Goal: Task Accomplishment & Management: Manage account settings

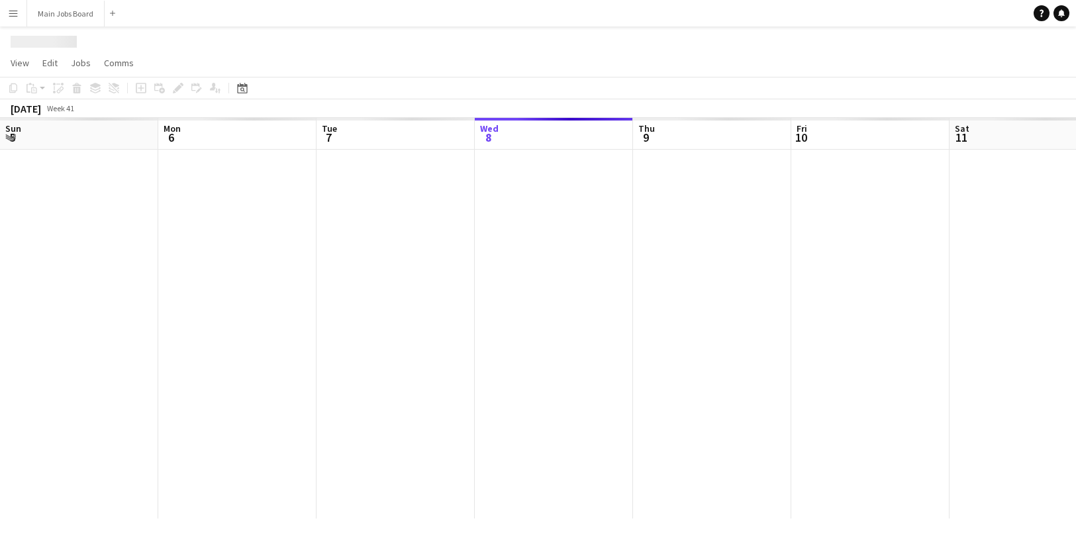
scroll to position [0, 317]
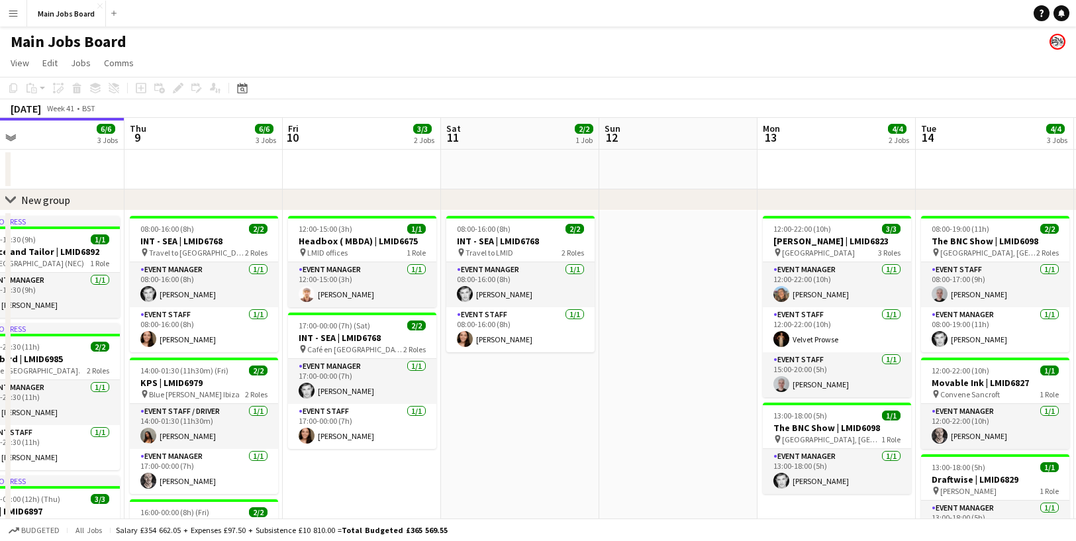
drag, startPoint x: 870, startPoint y: 442, endPoint x: 180, endPoint y: 378, distance: 693.0
click at [180, 378] on app-calendar-viewport "Sun 5 1/1 1 Job Mon 6 5/5 4 Jobs Tue 7 6/6 5 Jobs Wed 8 6/6 3 Jobs Thu 9 6/6 3 …" at bounding box center [538, 456] width 1076 height 677
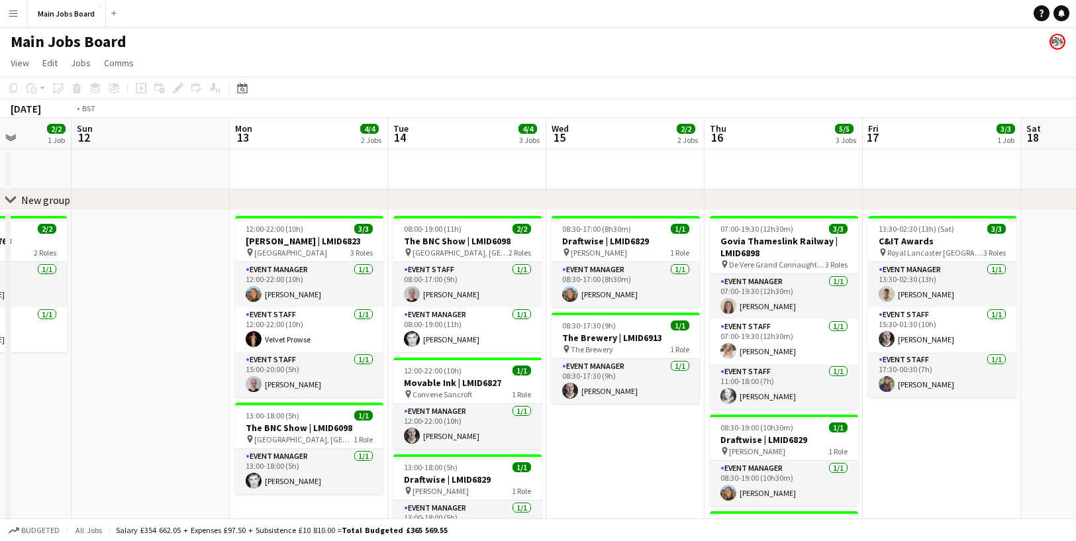
drag, startPoint x: 678, startPoint y: 307, endPoint x: 201, endPoint y: 299, distance: 476.8
click at [201, 299] on app-calendar-viewport "Wed 8 6/6 3 Jobs Thu 9 6/6 3 Jobs Fri 10 3/3 2 Jobs Sat 11 2/2 1 Job Sun 12 Mon…" at bounding box center [538, 456] width 1076 height 677
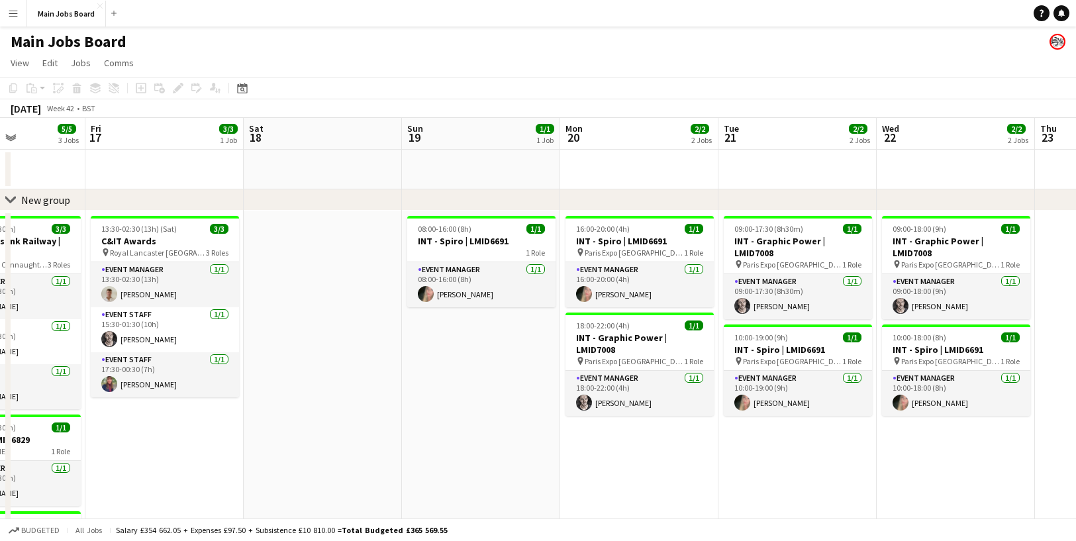
drag, startPoint x: 709, startPoint y: 370, endPoint x: 311, endPoint y: 370, distance: 398.0
click at [311, 370] on app-calendar-viewport "Mon 13 4/4 2 Jobs Tue 14 4/4 3 Jobs Wed 15 2/2 2 Jobs Thu 16 5/5 3 Jobs Fri 17 …" at bounding box center [538, 456] width 1076 height 677
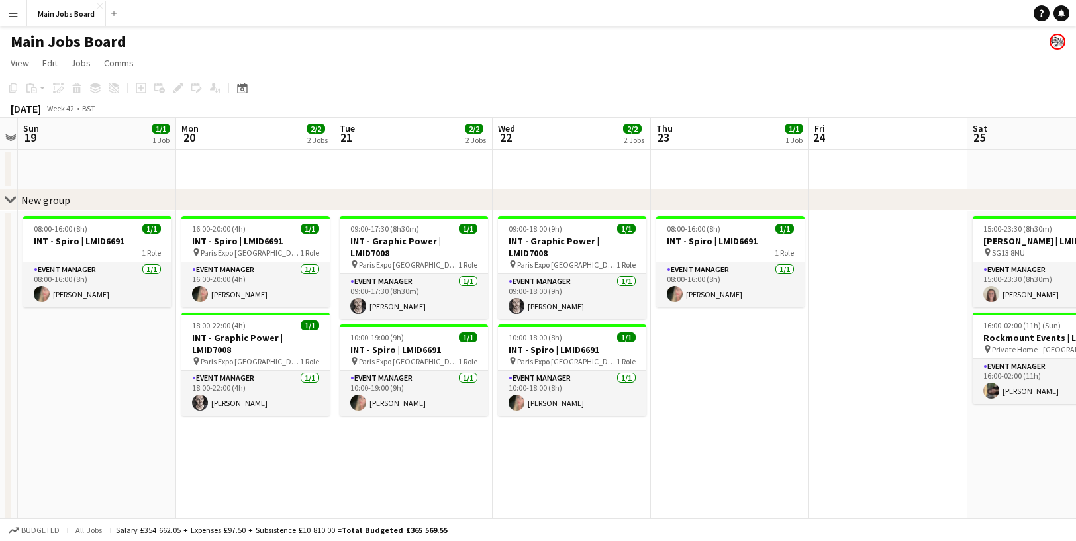
drag, startPoint x: 623, startPoint y: 433, endPoint x: 244, endPoint y: 405, distance: 379.8
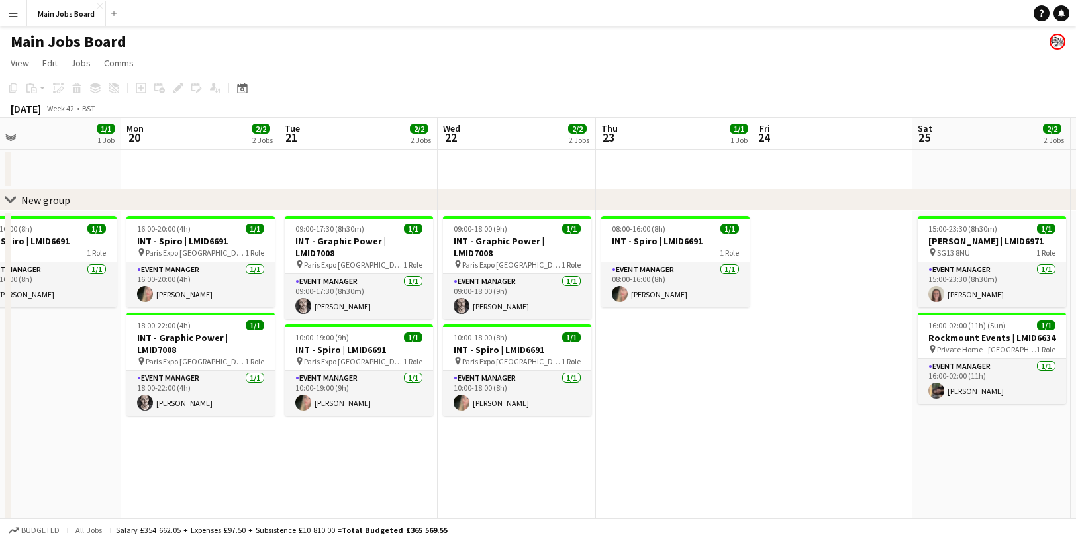
click at [252, 405] on app-calendar-viewport "Thu 16 5/5 3 Jobs Fri 17 3/3 1 Job Sat 18 Sun 19 1/1 1 Job Mon 20 2/2 2 Jobs Tu…" at bounding box center [538, 456] width 1076 height 677
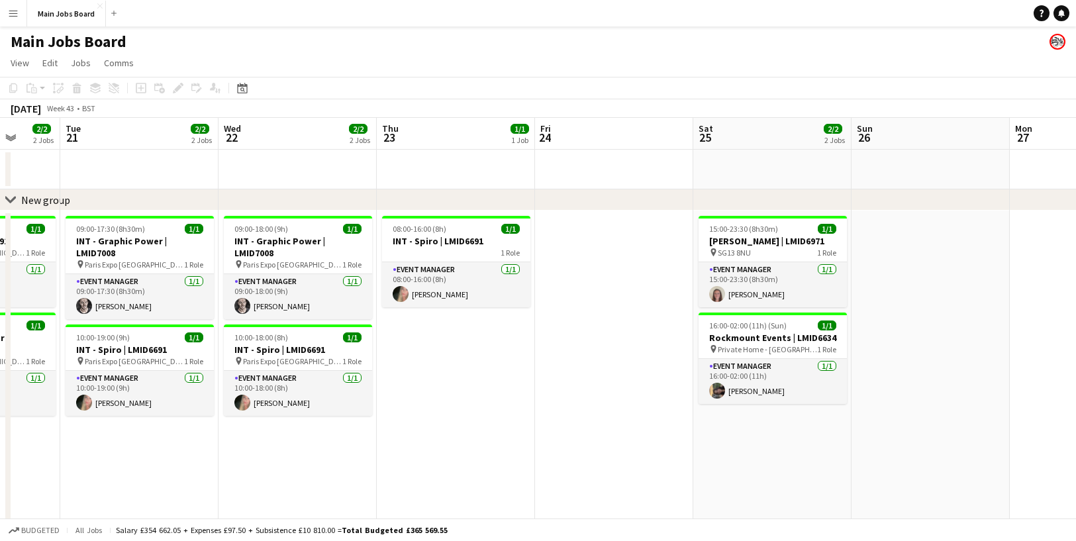
drag, startPoint x: 677, startPoint y: 342, endPoint x: 307, endPoint y: 342, distance: 370.8
click at [313, 342] on app-calendar-viewport "Sat 18 Sun 19 1/1 1 Job Mon 20 2/2 2 Jobs Tue 21 2/2 2 Jobs Wed 22 2/2 2 Jobs T…" at bounding box center [538, 456] width 1076 height 677
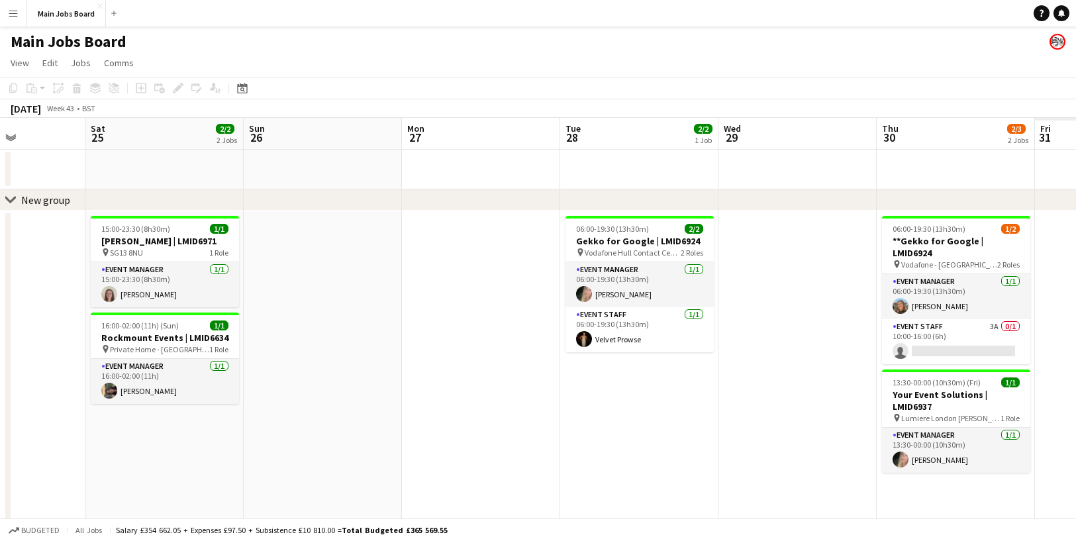
drag, startPoint x: 779, startPoint y: 318, endPoint x: 341, endPoint y: 318, distance: 438.3
click at [341, 318] on app-calendar-viewport "Tue 21 2/2 2 Jobs Wed 22 2/2 2 Jobs Thu 23 1/1 1 Job Fri 24 Sat 25 2/2 2 Jobs S…" at bounding box center [538, 456] width 1076 height 677
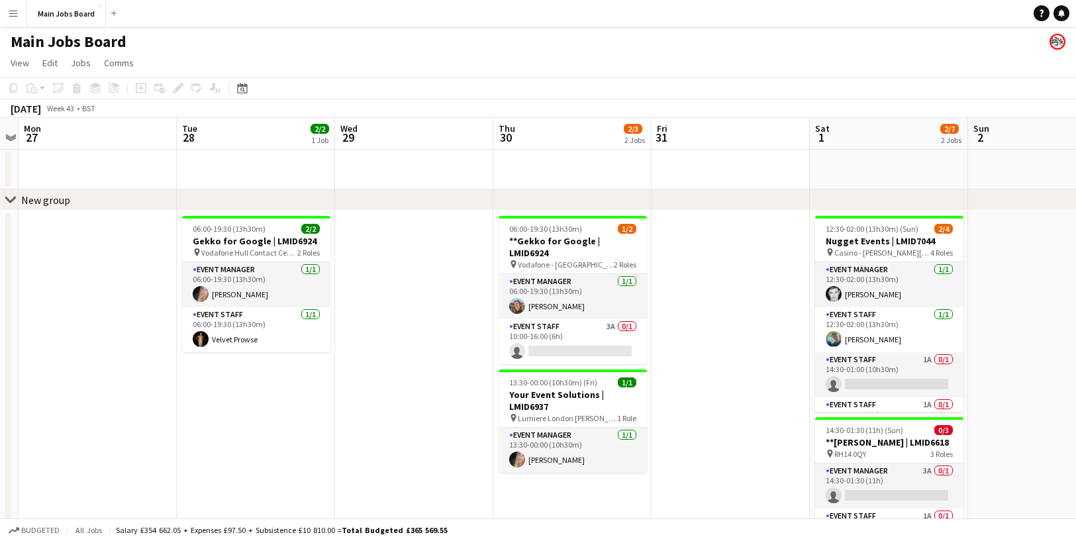
drag, startPoint x: 790, startPoint y: 299, endPoint x: 395, endPoint y: 301, distance: 394.7
click at [399, 301] on app-calendar-viewport "Fri 24 Sat 25 2/2 2 Jobs Sun 26 Mon 27 Tue 28 2/2 1 Job Wed 29 Thu 30 2/3 2 Job…" at bounding box center [538, 456] width 1076 height 677
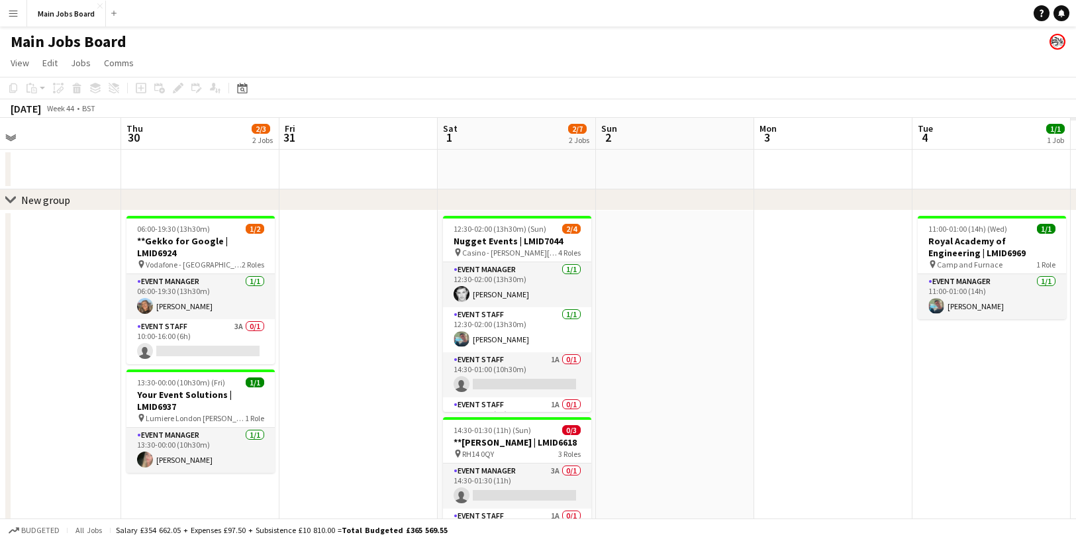
drag, startPoint x: 536, startPoint y: 315, endPoint x: 366, endPoint y: 315, distance: 170.2
click at [366, 315] on app-calendar-viewport "Sun 26 Mon 27 Tue 28 2/2 1 Job Wed 29 Thu 30 2/3 2 Jobs Fri 31 Sat 1 2/7 2 Jobs…" at bounding box center [538, 456] width 1076 height 677
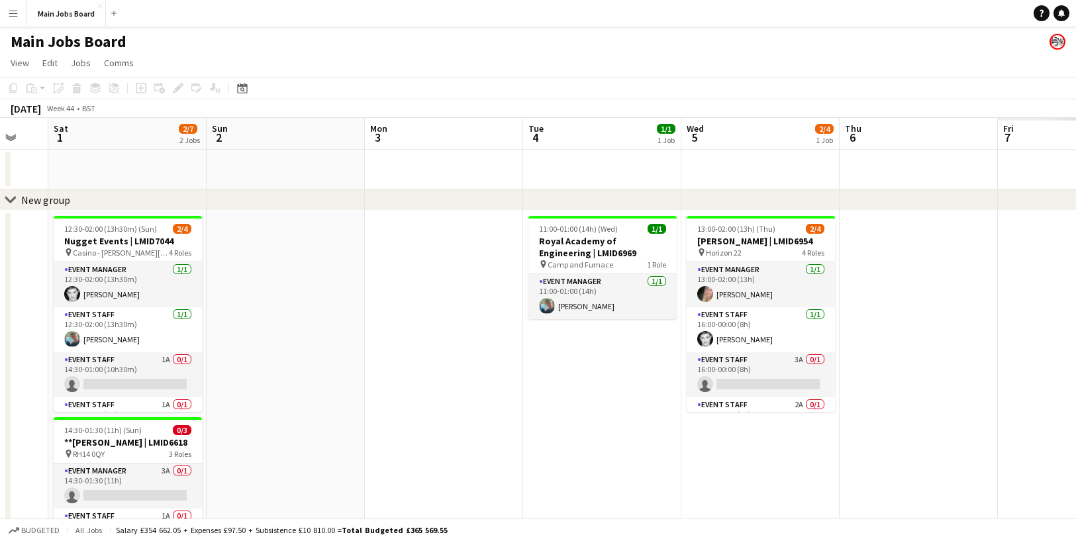
drag, startPoint x: 707, startPoint y: 340, endPoint x: 317, endPoint y: 342, distance: 390.7
click at [317, 342] on app-calendar-viewport "Wed 29 Thu 30 2/3 2 Jobs Fri 31 Sat 1 2/7 2 Jobs Sun 2 Mon 3 Tue 4 1/1 1 Job We…" at bounding box center [538, 456] width 1076 height 677
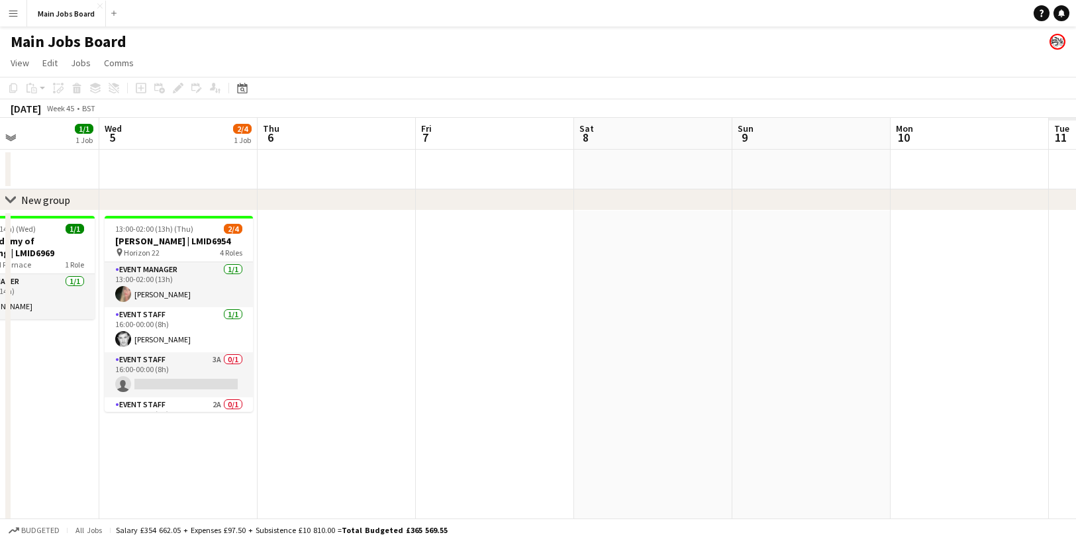
drag, startPoint x: 817, startPoint y: 357, endPoint x: 385, endPoint y: 357, distance: 431.7
click at [386, 357] on app-calendar-viewport "Sat 1 2/7 2 Jobs Sun 2 Mon 3 Tue 4 1/1 1 Job Wed 5 2/4 1 Job Thu 6 Fri 7 Sat 8 …" at bounding box center [538, 456] width 1076 height 677
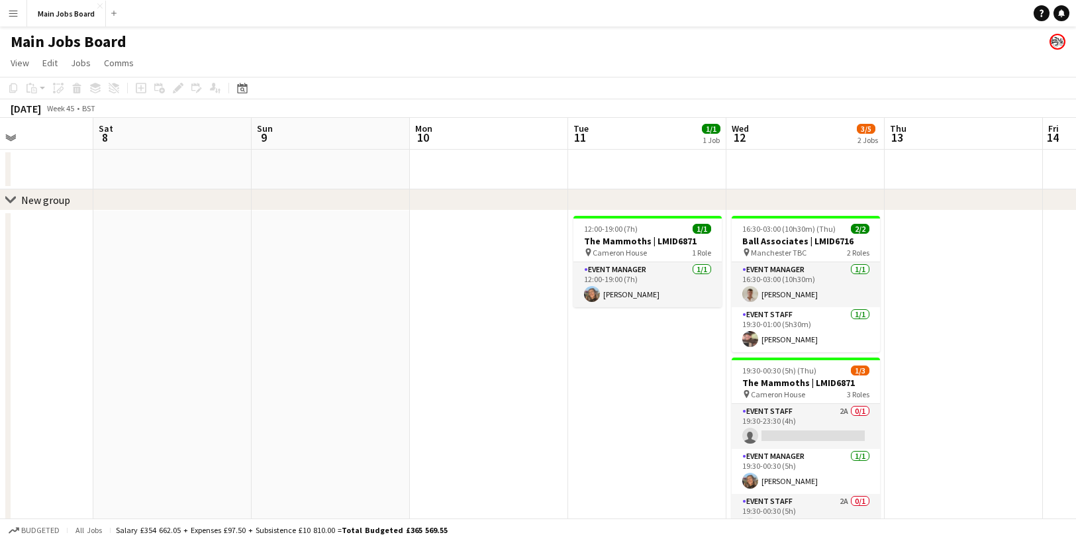
drag, startPoint x: 787, startPoint y: 322, endPoint x: 339, endPoint y: 340, distance: 448.0
click at [339, 340] on app-calendar-viewport "Tue 4 1/1 1 Job Wed 5 2/4 1 Job Thu 6 Fri 7 Sat 8 Sun 9 Mon 10 Tue 11 1/1 1 Job…" at bounding box center [538, 456] width 1076 height 677
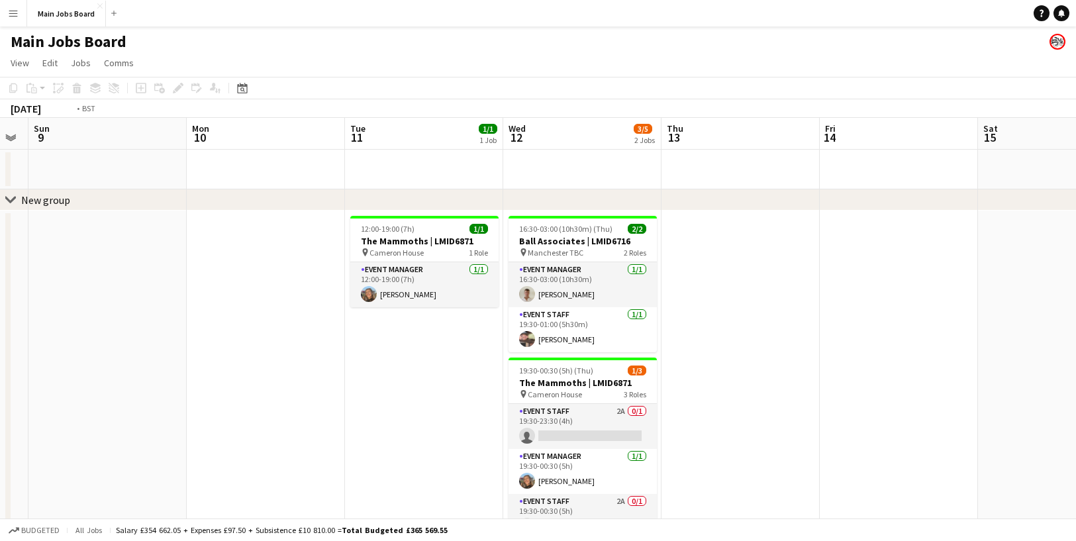
drag, startPoint x: 878, startPoint y: 362, endPoint x: 364, endPoint y: 366, distance: 513.8
click at [364, 366] on app-calendar-viewport "Thu 6 Fri 7 Sat 8 Sun 9 Mon 10 Tue 11 1/1 1 Job Wed 12 3/5 2 Jobs Thu 13 Fri 14…" at bounding box center [538, 456] width 1076 height 677
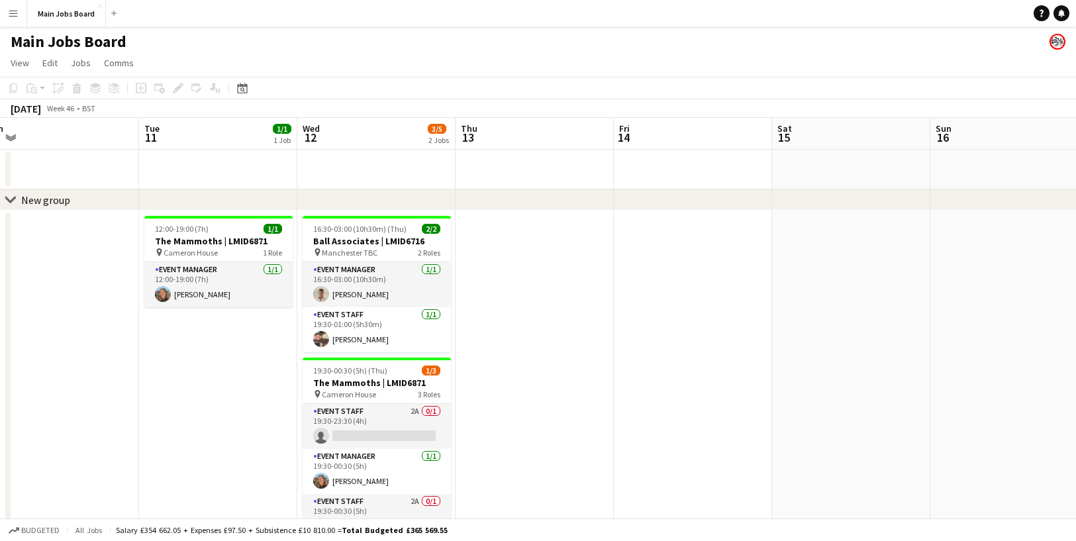
drag, startPoint x: 752, startPoint y: 333, endPoint x: 234, endPoint y: 339, distance: 517.8
click at [234, 339] on app-calendar-viewport "Fri 7 Sat 8 Sun 9 Mon 10 Tue 11 1/1 1 Job Wed 12 3/5 2 Jobs Thu 13 Fri 14 Sat 1…" at bounding box center [538, 456] width 1076 height 677
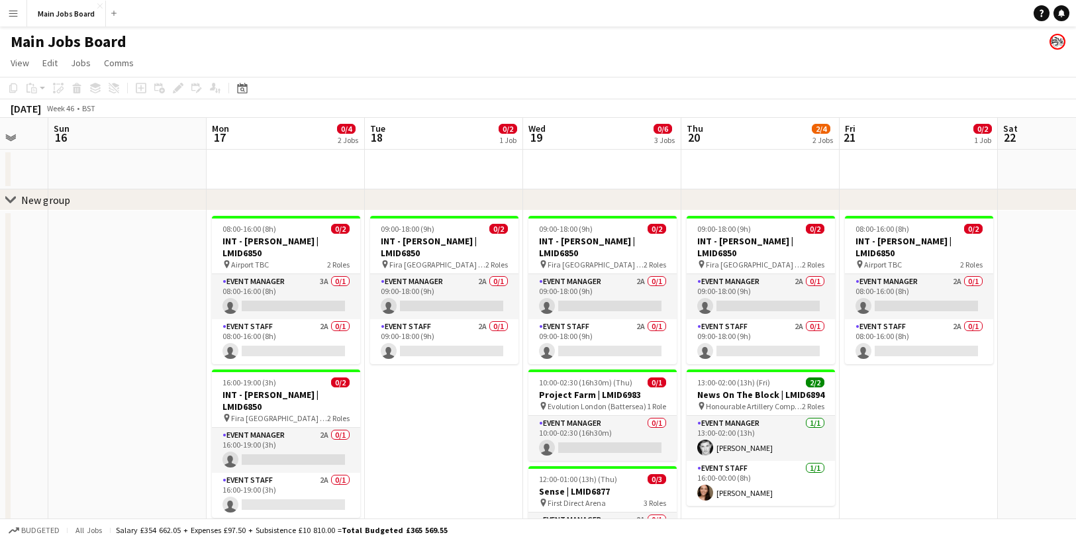
drag, startPoint x: 726, startPoint y: 332, endPoint x: 360, endPoint y: 333, distance: 366.2
click at [360, 334] on app-calendar-viewport "Thu 13 Fri 14 Sat 15 Sun 16 Mon 17 0/4 2 Jobs Tue 18 0/2 1 Job Wed 19 0/6 3 Job…" at bounding box center [538, 456] width 1076 height 677
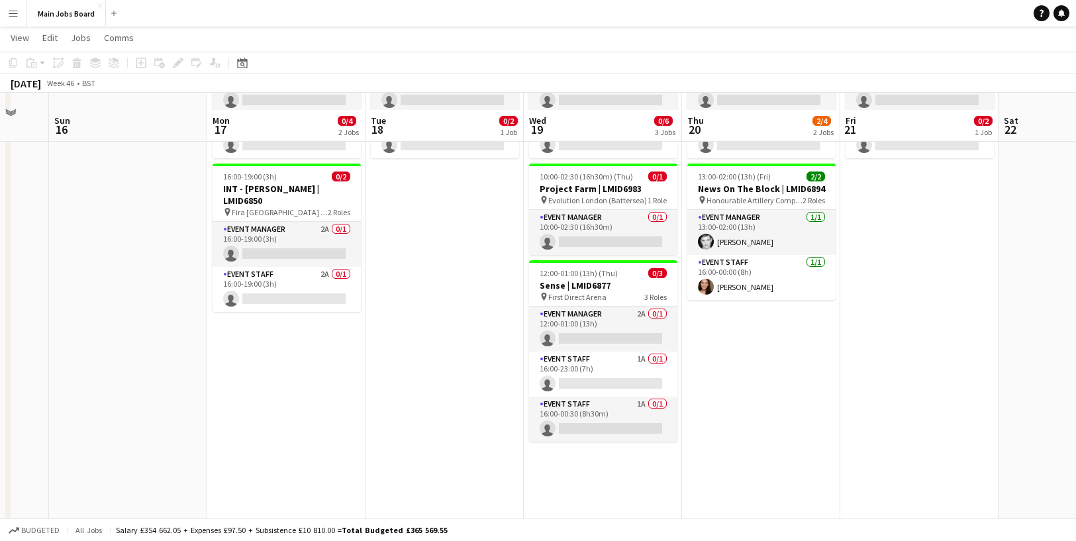
scroll to position [204, 0]
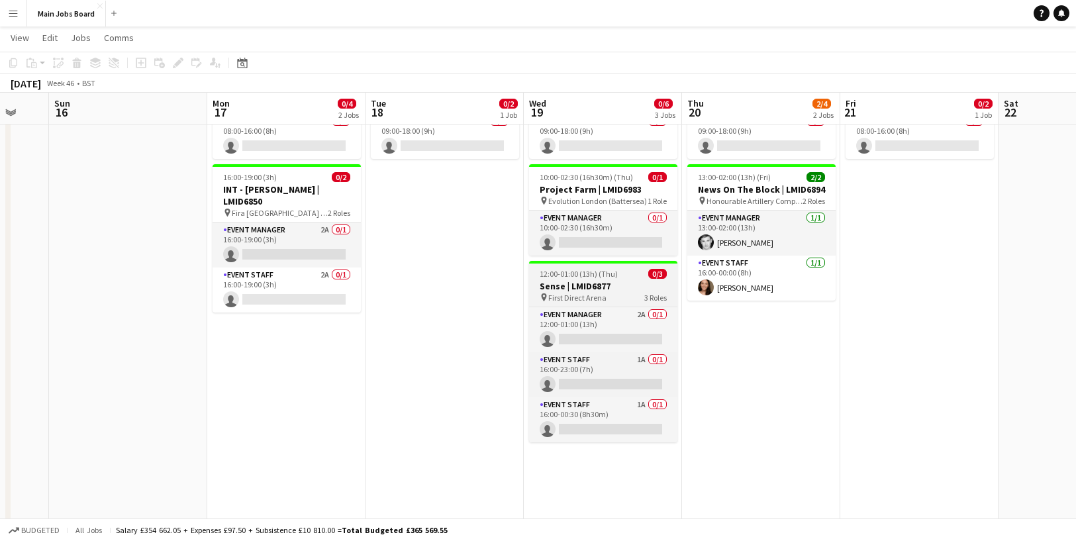
click at [597, 293] on span "First Direct Arena" at bounding box center [577, 298] width 58 height 10
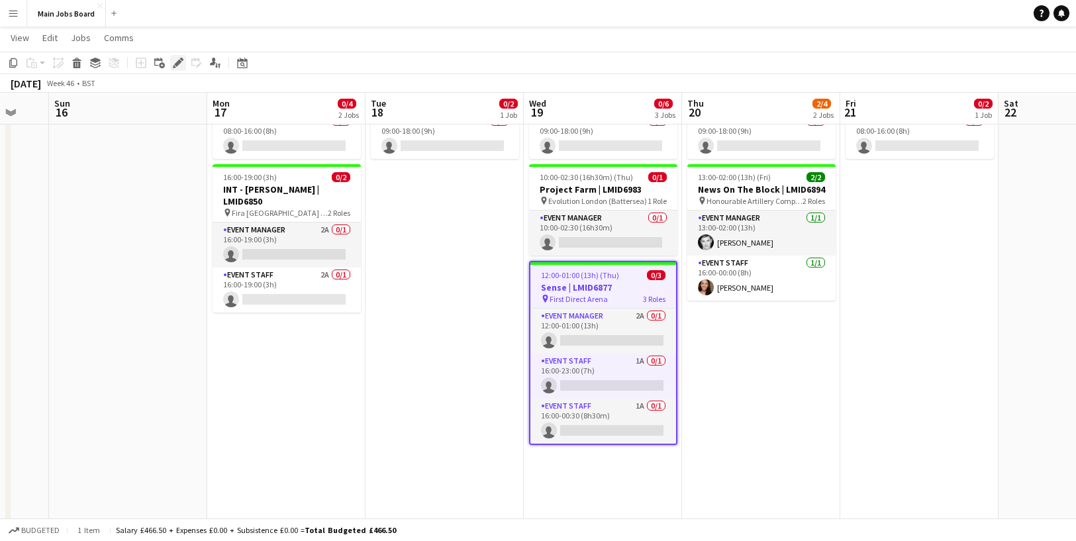
click at [179, 64] on icon "Edit" at bounding box center [178, 63] width 11 height 11
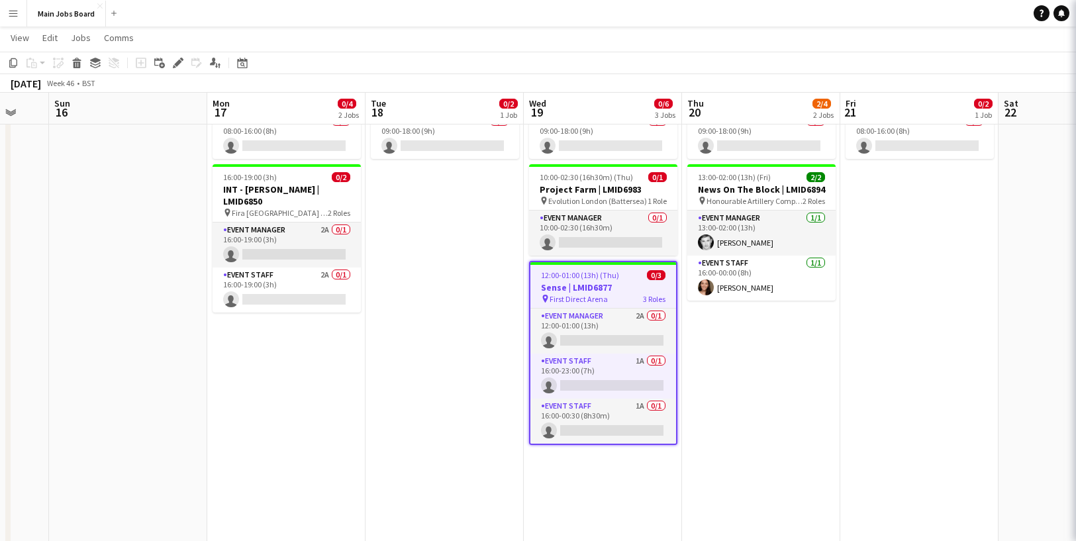
type input "**********"
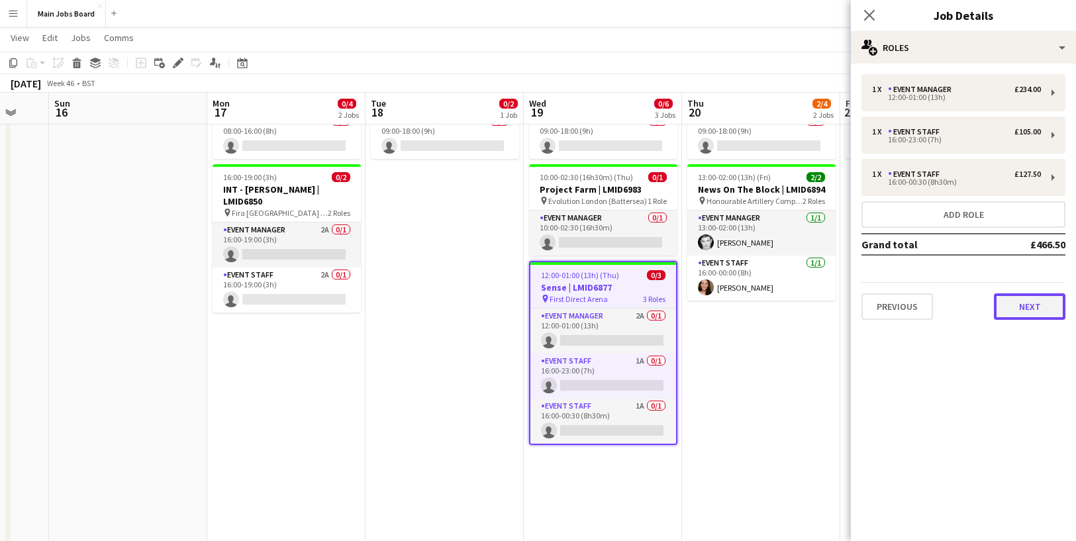
click at [1040, 309] on button "Next" at bounding box center [1030, 306] width 72 height 26
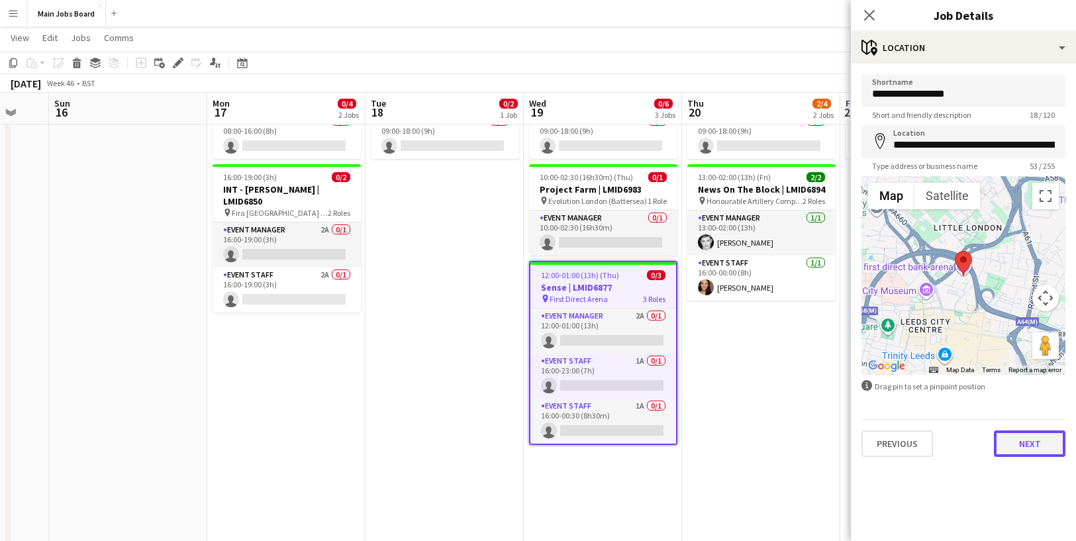
click at [1008, 447] on button "Next" at bounding box center [1030, 443] width 72 height 26
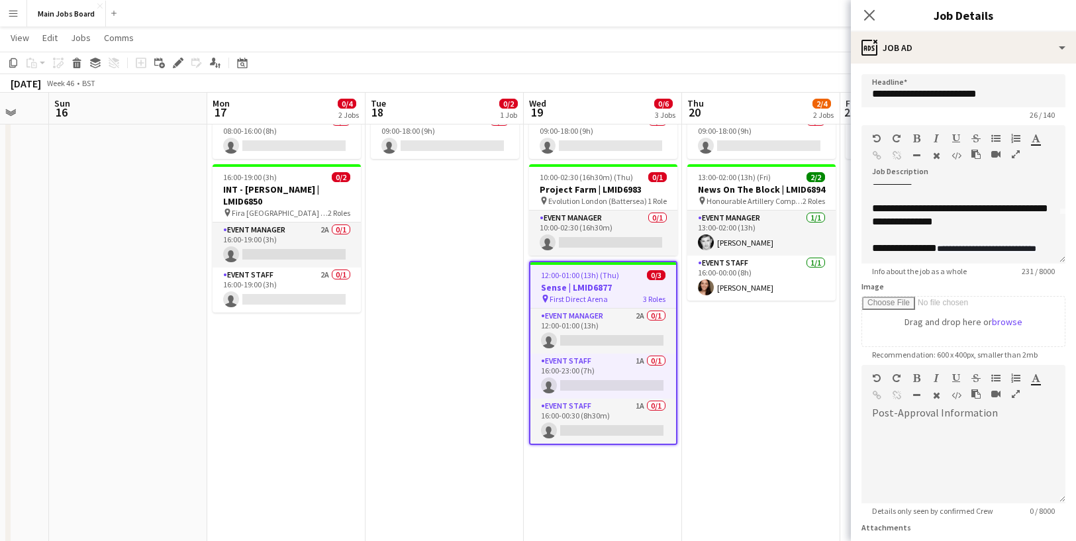
scroll to position [55, 0]
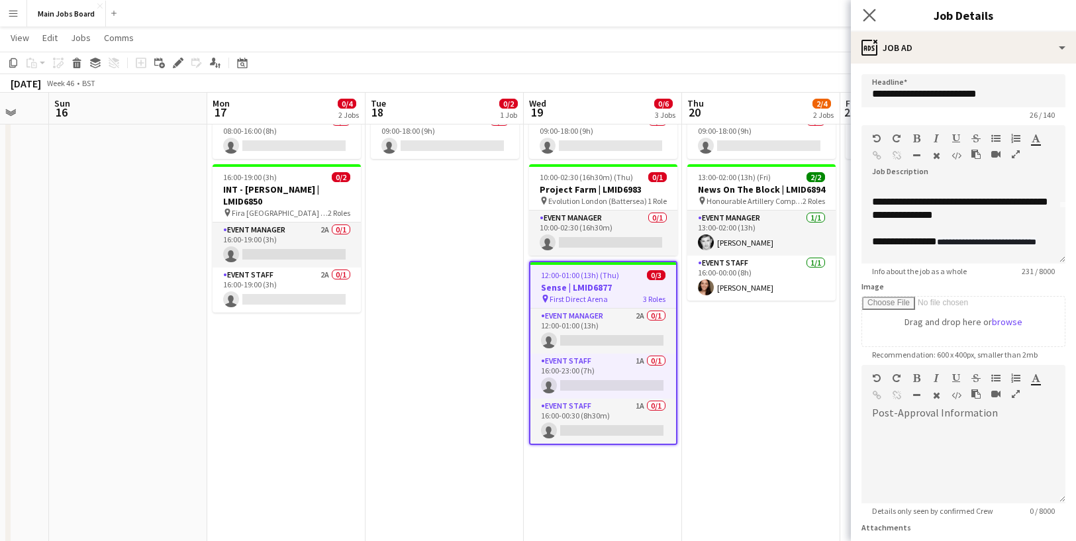
click at [872, 21] on icon "Close pop-in" at bounding box center [869, 15] width 13 height 13
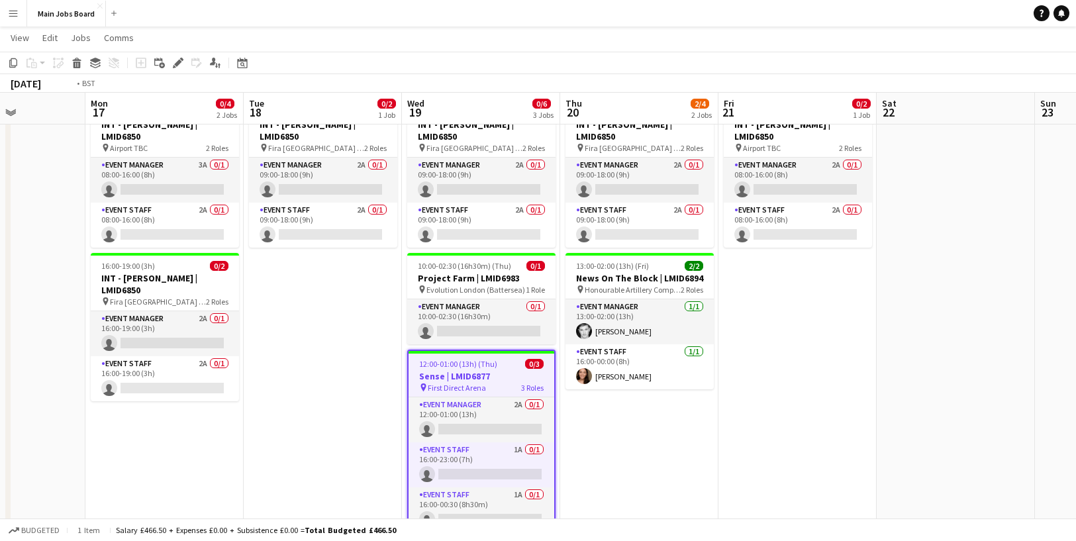
scroll to position [0, 440]
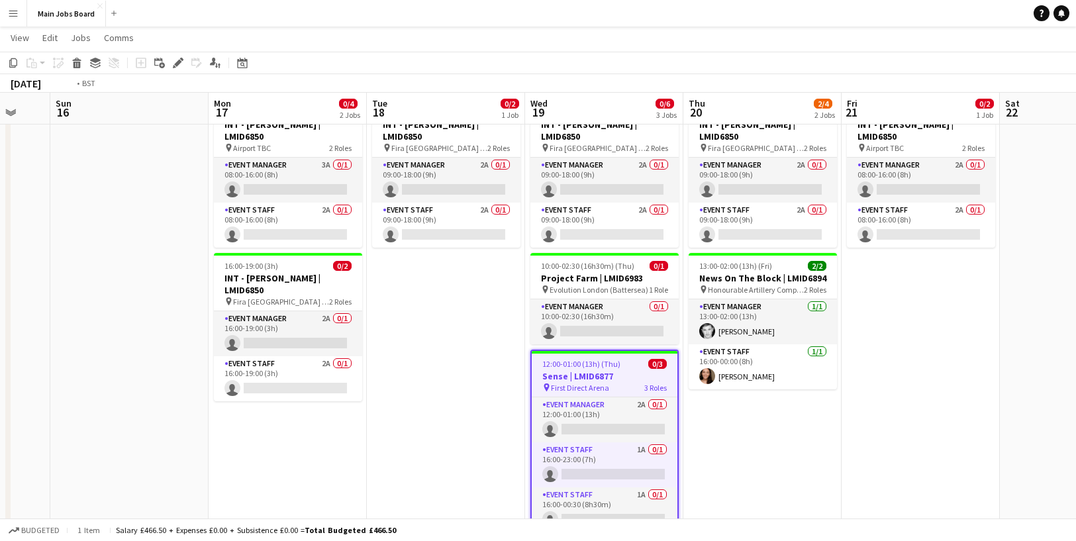
drag, startPoint x: 915, startPoint y: 392, endPoint x: 577, endPoint y: 408, distance: 338.1
click at [583, 407] on app-calendar-viewport "Thu 13 Fri 14 Sat 15 Sun 16 Mon 17 0/4 2 Jobs Tue 18 0/2 1 Job Wed 19 0/6 3 Job…" at bounding box center [538, 307] width 1076 height 742
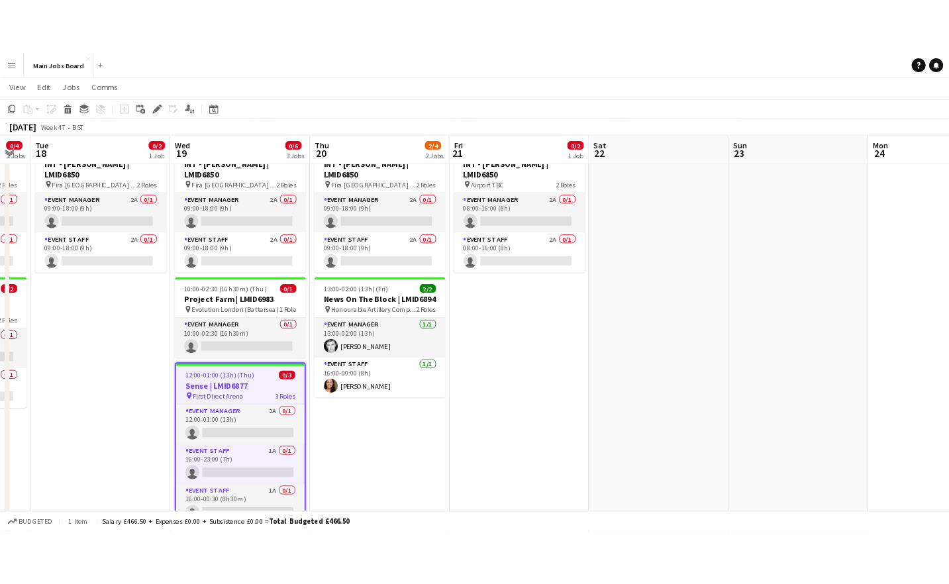
scroll to position [0, 0]
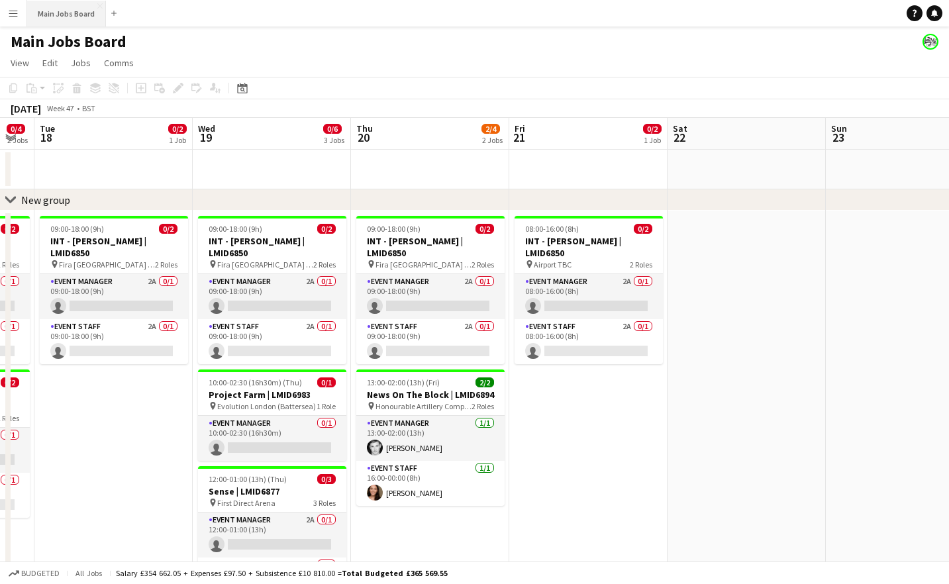
click at [42, 11] on button "Main Jobs Board Close" at bounding box center [66, 14] width 79 height 26
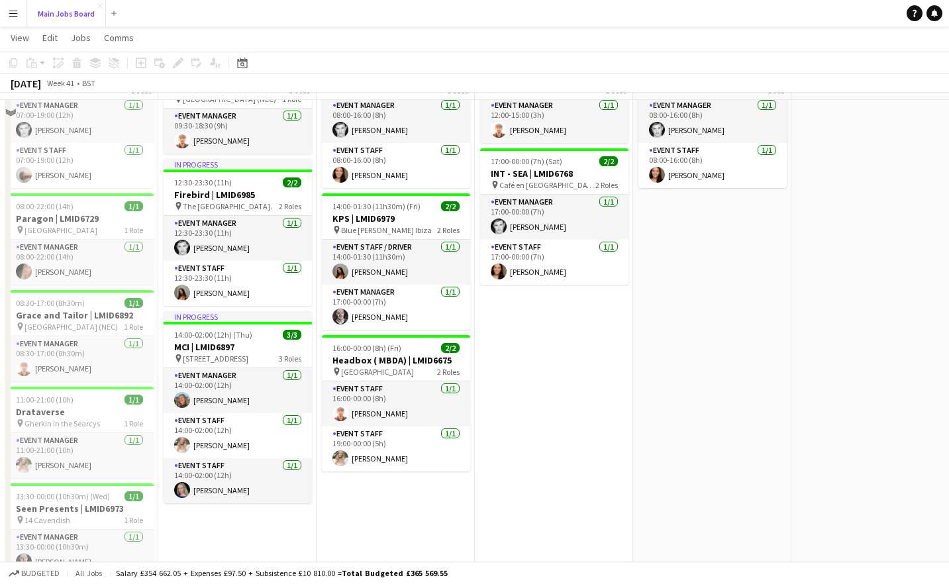
scroll to position [132, 0]
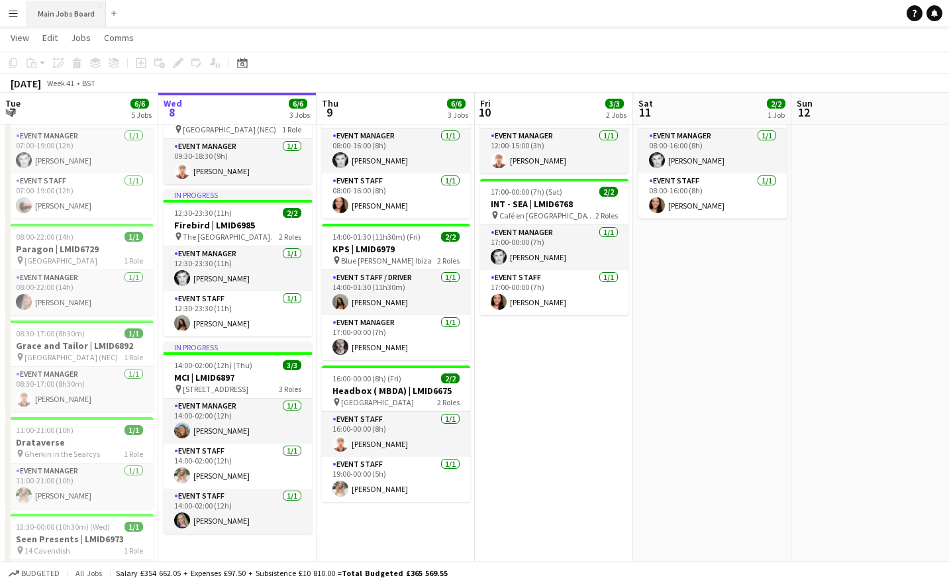
click at [73, 14] on button "Main Jobs Board Close" at bounding box center [66, 14] width 79 height 26
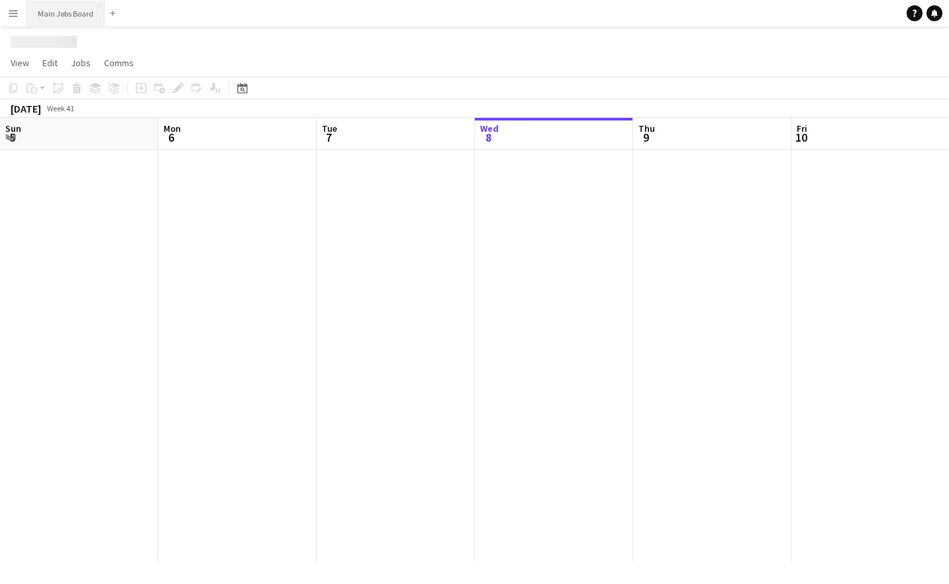
scroll to position [0, 317]
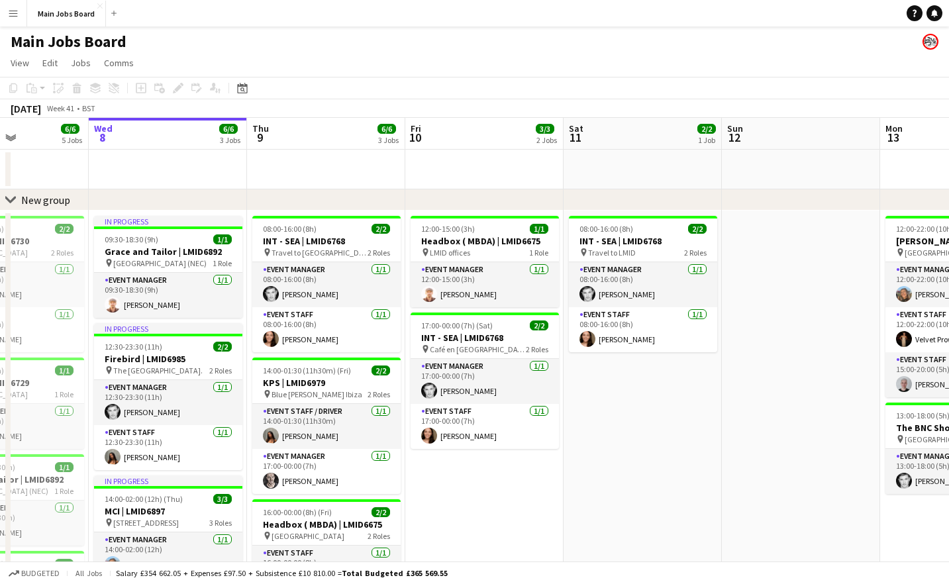
drag, startPoint x: 775, startPoint y: 485, endPoint x: 681, endPoint y: 485, distance: 93.4
click at [682, 485] on app-calendar-viewport "Sun 5 1/1 1 Job Mon 6 5/5 4 Jobs Tue 7 6/6 5 Jobs Wed 8 6/6 3 Jobs Thu 9 6/6 3 …" at bounding box center [474, 456] width 949 height 677
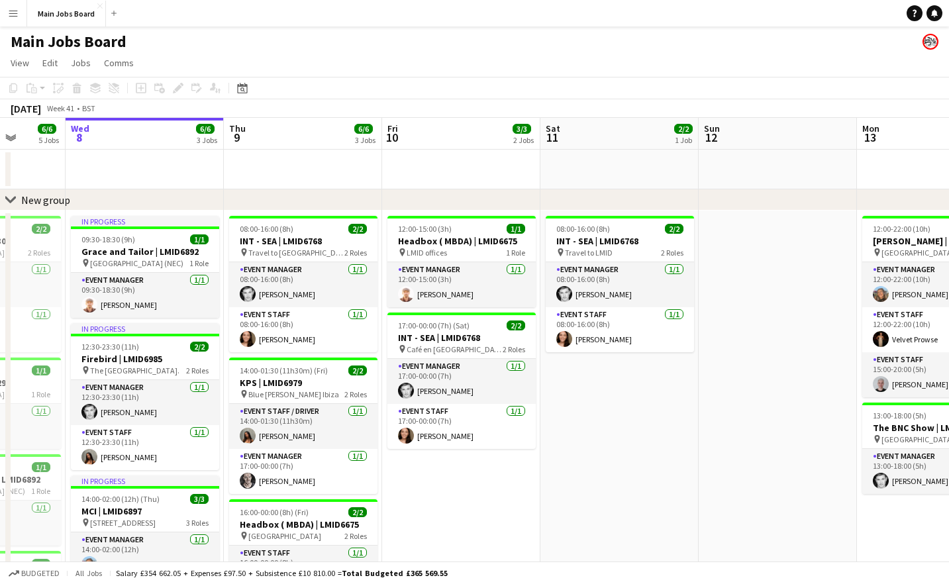
click at [8, 10] on app-icon "Menu" at bounding box center [13, 13] width 11 height 11
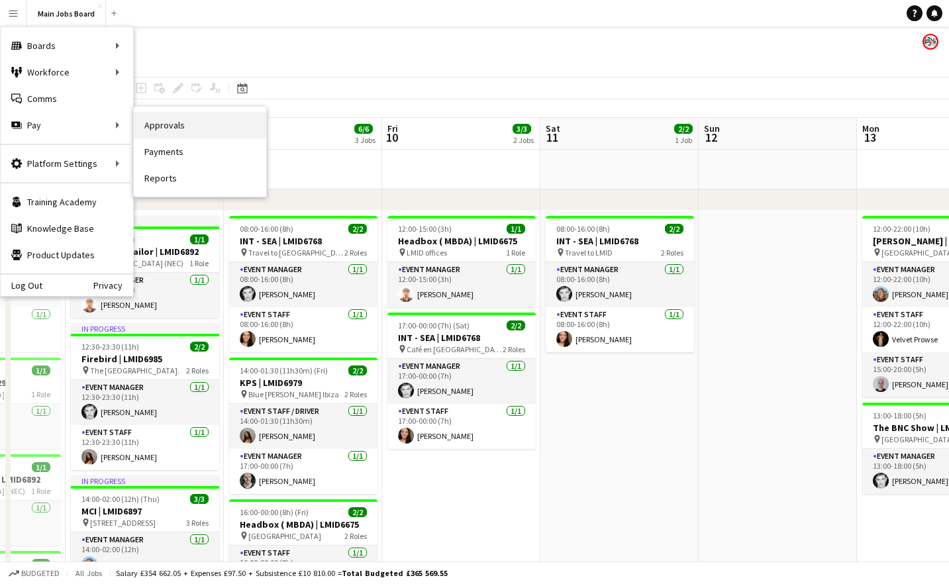
click at [154, 128] on link "Approvals" at bounding box center [200, 125] width 132 height 26
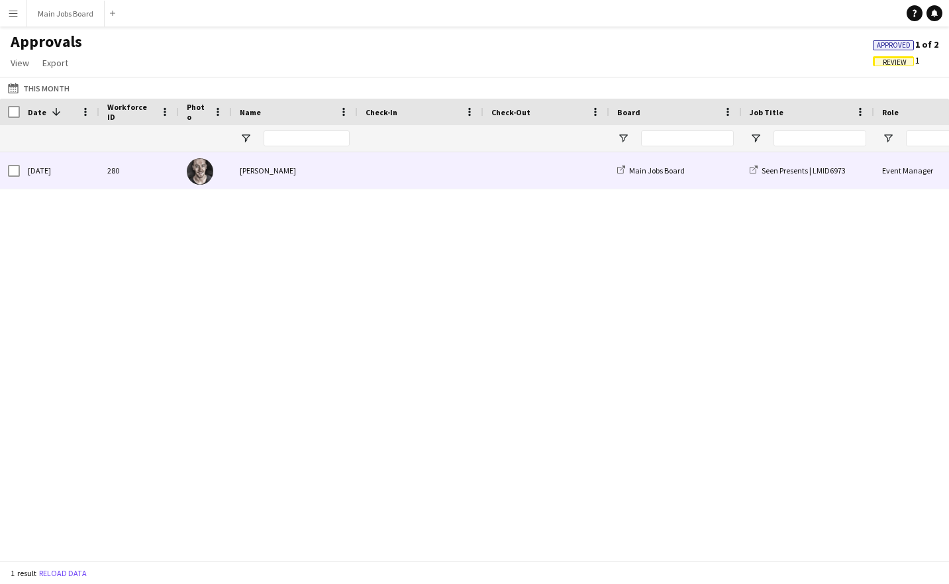
click at [346, 175] on div "[PERSON_NAME]" at bounding box center [295, 170] width 126 height 36
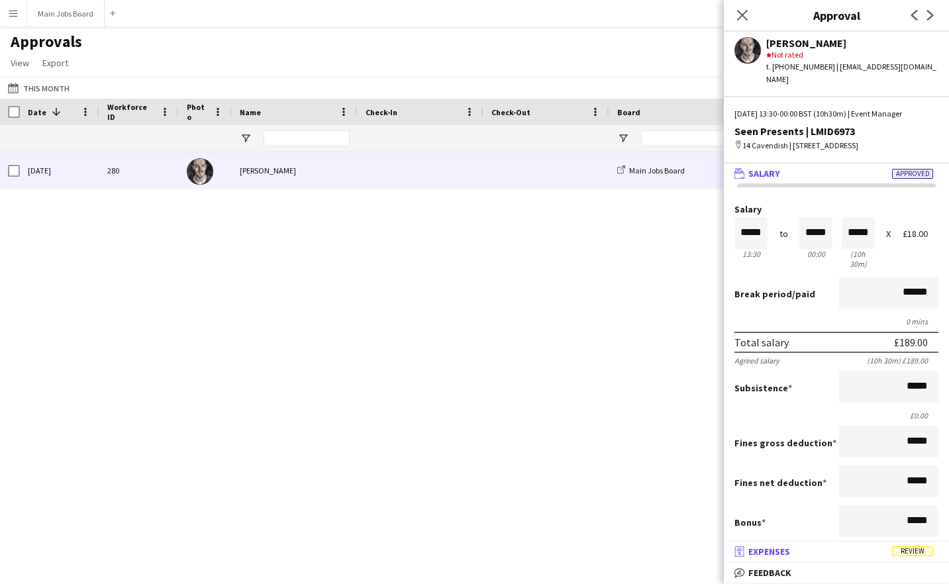
click at [852, 540] on mat-panel-title "receipt Expenses Review" at bounding box center [834, 552] width 220 height 12
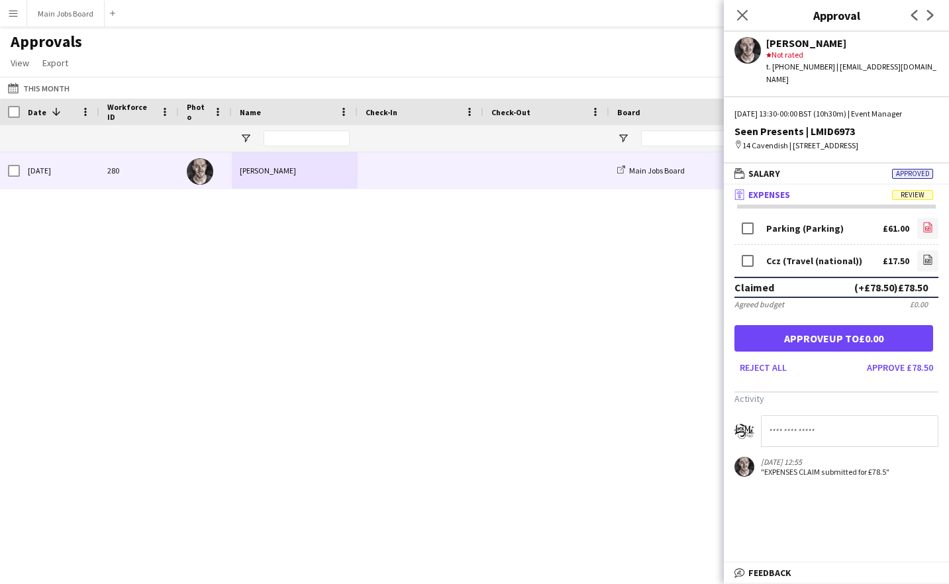
click at [931, 222] on icon "file-image" at bounding box center [927, 227] width 11 height 11
click at [934, 250] on link "file-image" at bounding box center [927, 260] width 21 height 21
click at [925, 357] on button "Approve £78.50" at bounding box center [899, 367] width 77 height 21
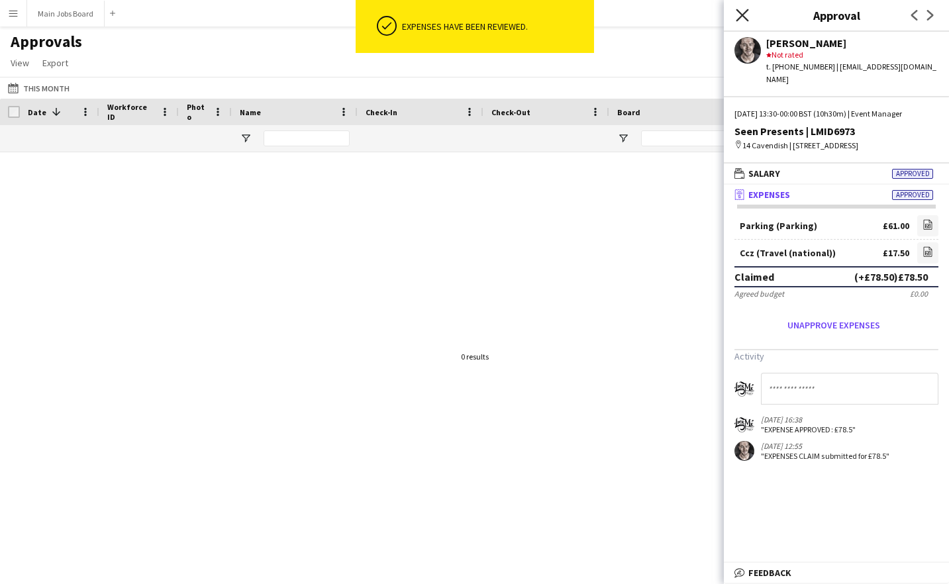
click at [746, 15] on icon "Close pop-in" at bounding box center [742, 15] width 13 height 13
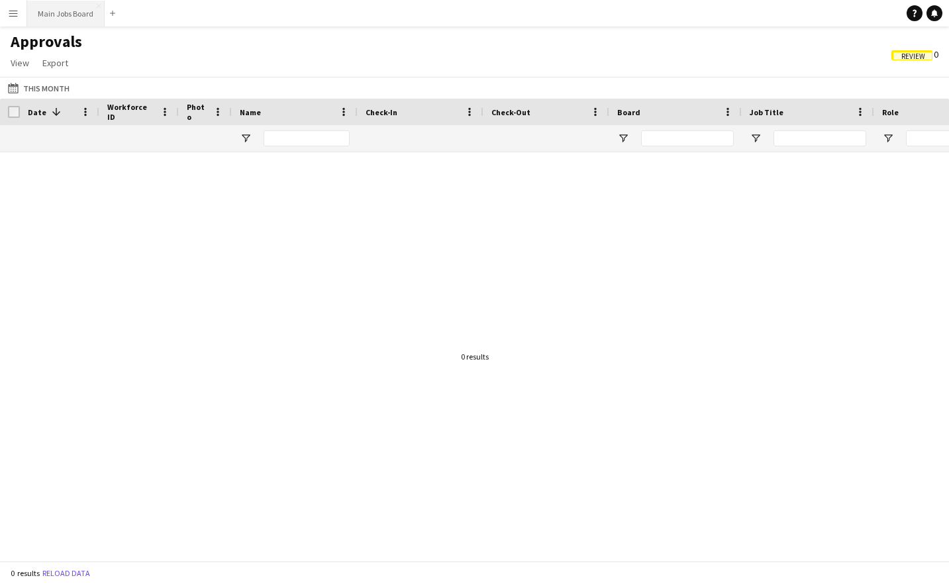
click at [79, 19] on button "Main Jobs Board Close" at bounding box center [65, 14] width 77 height 26
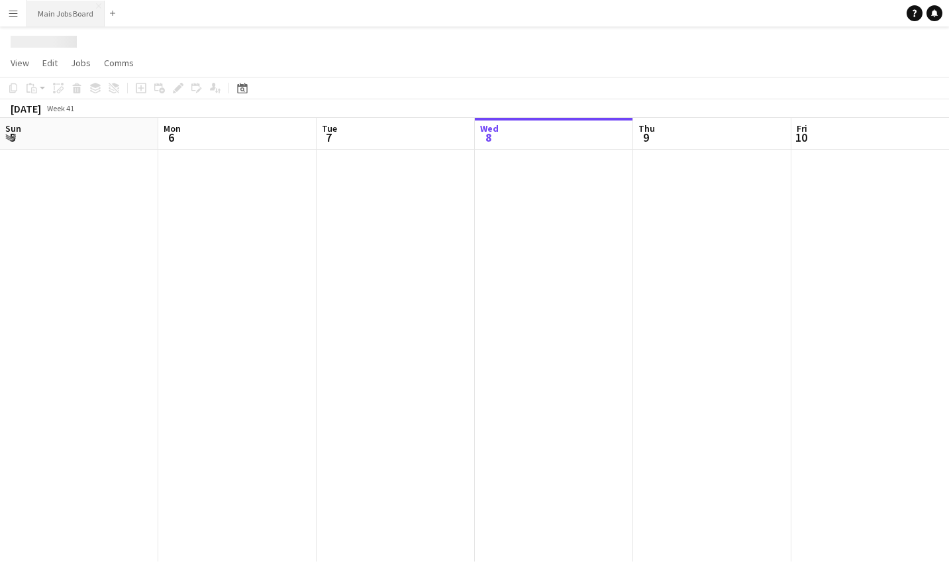
scroll to position [0, 317]
